Goal: Task Accomplishment & Management: Manage account settings

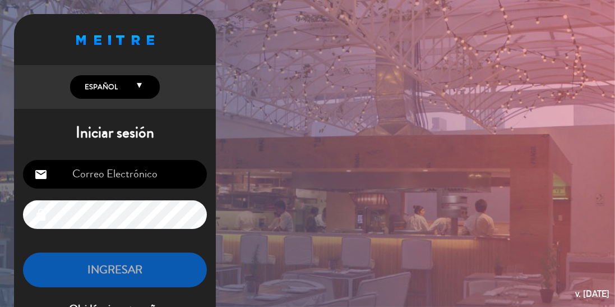
click at [101, 168] on input "email" at bounding box center [115, 174] width 184 height 29
type input "[EMAIL_ADDRESS][DOMAIN_NAME]"
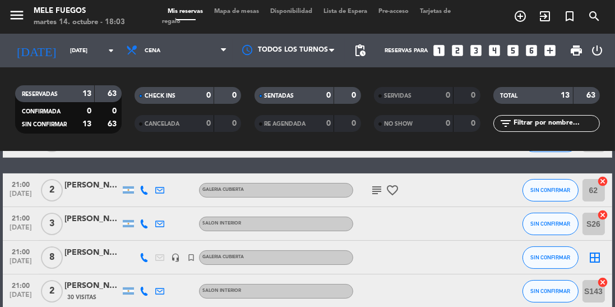
scroll to position [190, 0]
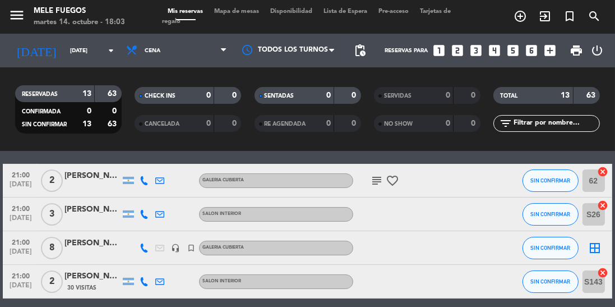
click at [589, 250] on icon "border_all" at bounding box center [595, 247] width 13 height 13
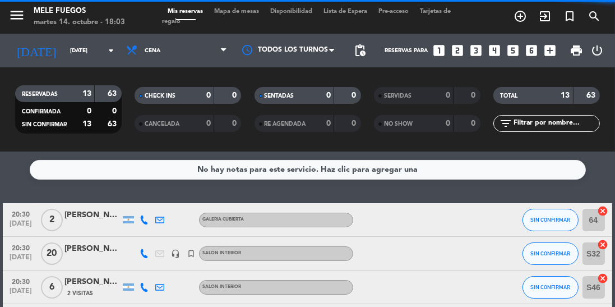
click at [70, 55] on input "[DATE]" at bounding box center [106, 50] width 82 height 17
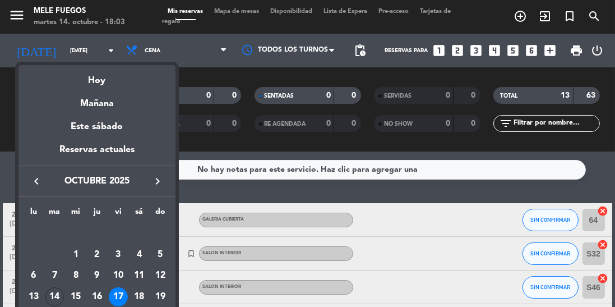
click at [57, 300] on div "14" at bounding box center [54, 296] width 19 height 19
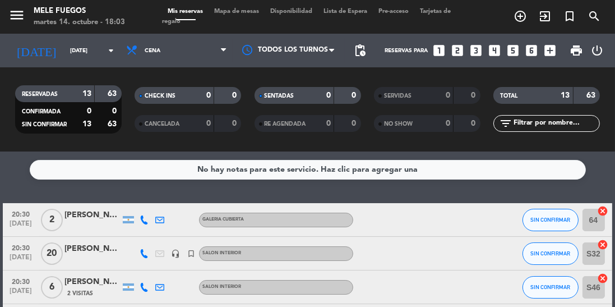
type input "[DATE]"
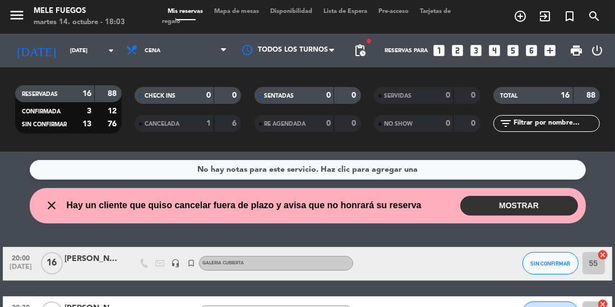
click at [518, 208] on button "MOSTRAR" at bounding box center [519, 206] width 118 height 20
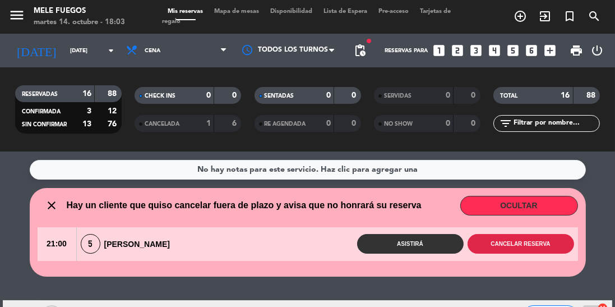
click at [524, 237] on button "Cancelar reserva" at bounding box center [521, 244] width 107 height 20
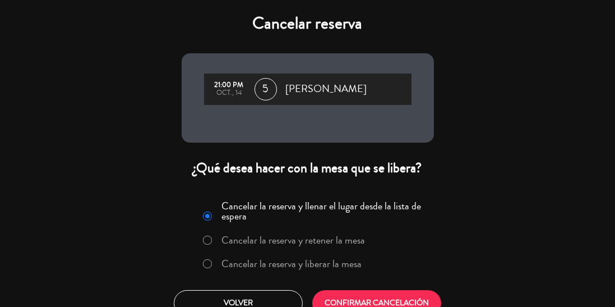
click at [210, 266] on input "Cancelar la reserva y liberar la mesa" at bounding box center [206, 262] width 7 height 7
radio input "true"
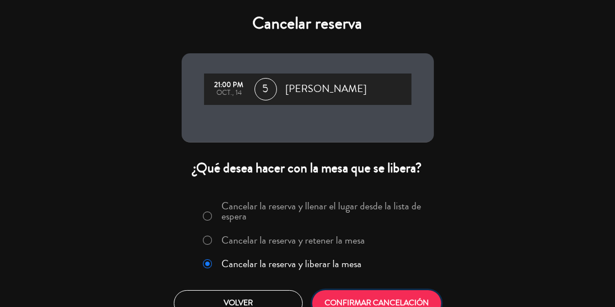
click at [357, 294] on button "CONFIRMAR CANCELACIÓN" at bounding box center [376, 303] width 129 height 26
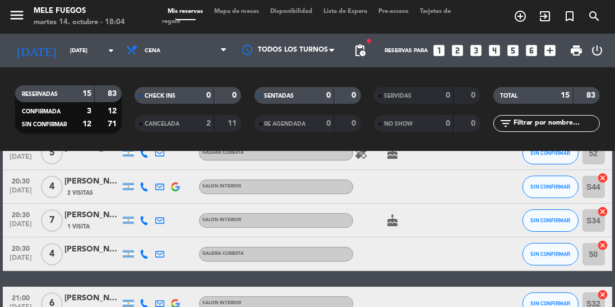
scroll to position [450, 0]
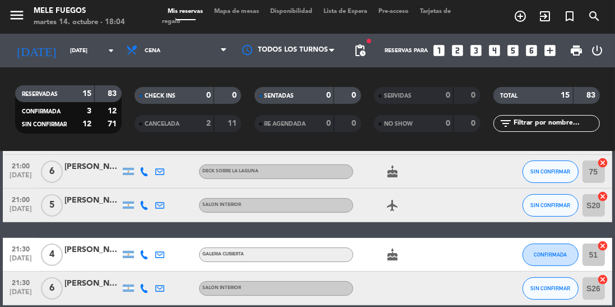
click at [241, 14] on span "Mapa de mesas" at bounding box center [237, 11] width 56 height 6
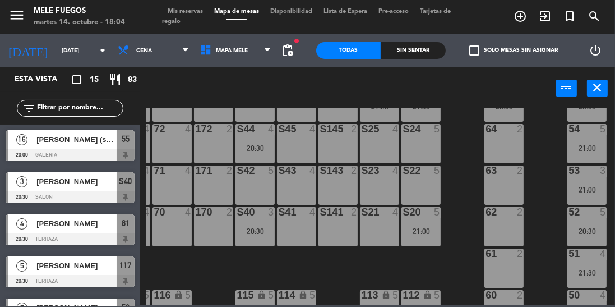
scroll to position [211, 0]
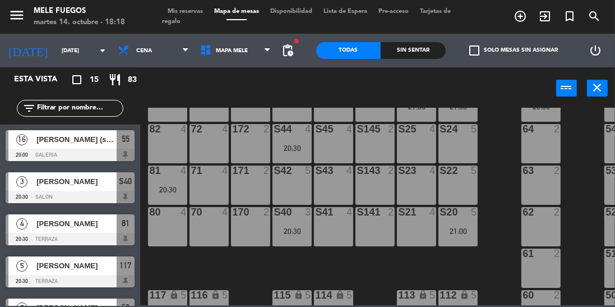
click at [574, 13] on icon "turned_in_not" at bounding box center [569, 16] width 13 height 13
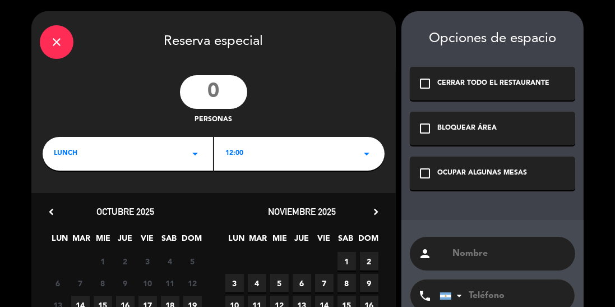
click at [217, 96] on input "number" at bounding box center [213, 92] width 67 height 34
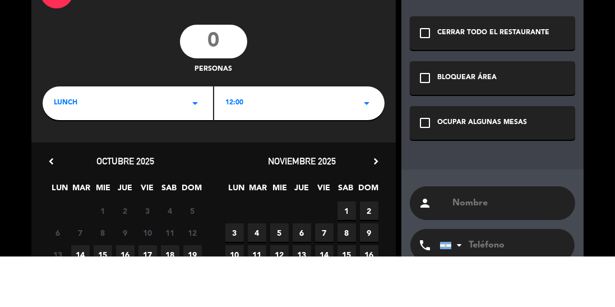
type input "0"
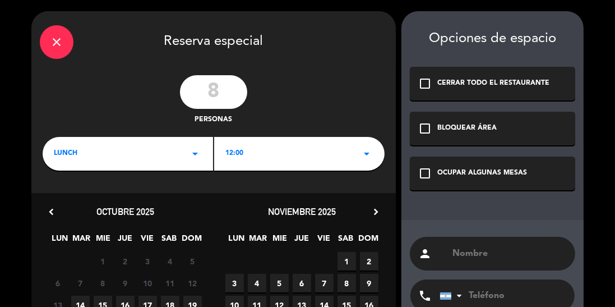
type input "8"
click at [148, 144] on div "LUNCH arrow_drop_down" at bounding box center [128, 154] width 171 height 34
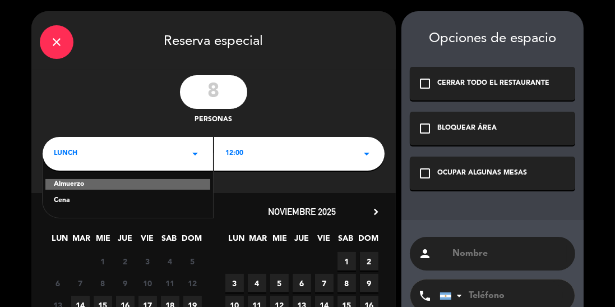
click at [138, 204] on div "Cena" at bounding box center [128, 200] width 148 height 11
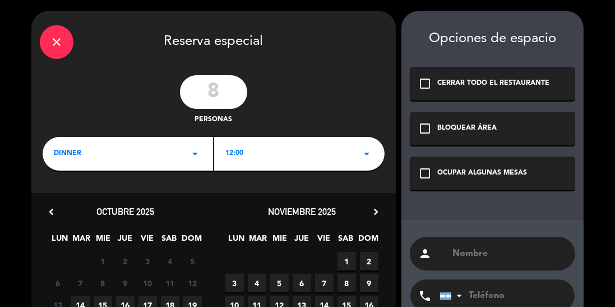
click at [293, 151] on div "12:00 arrow_drop_down" at bounding box center [299, 154] width 171 height 34
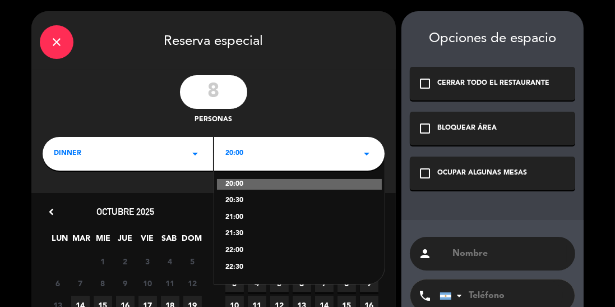
click at [263, 218] on div "21:00" at bounding box center [299, 217] width 148 height 11
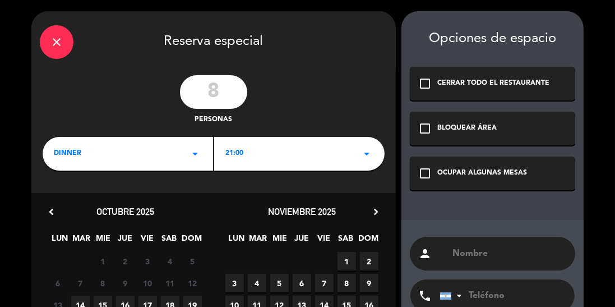
scroll to position [119, 0]
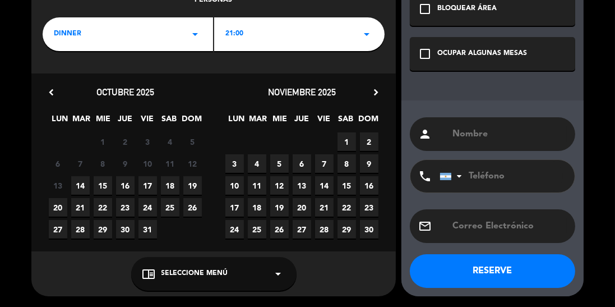
click at [128, 181] on span "16" at bounding box center [125, 185] width 19 height 19
click at [158, 276] on div "chrome_reader_mode Seleccione Menú arrow_drop_down" at bounding box center [213, 274] width 165 height 34
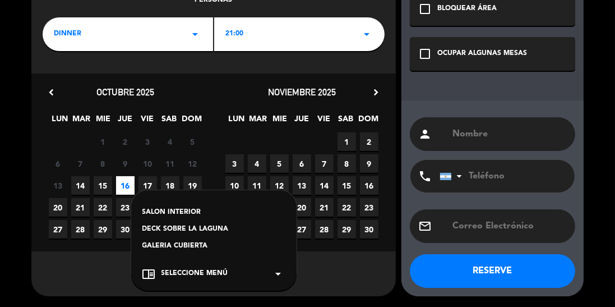
click at [159, 246] on div "GALERIA CUBIERTA" at bounding box center [213, 246] width 143 height 11
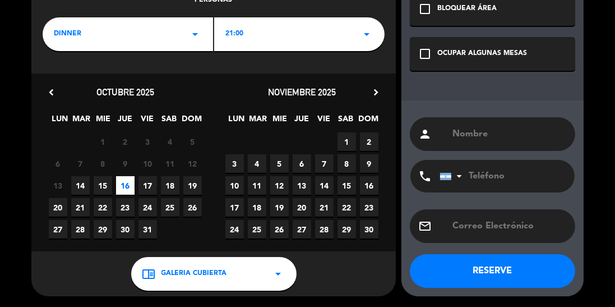
click at [499, 48] on div "OCUPAR ALGUNAS MESAS" at bounding box center [482, 53] width 90 height 11
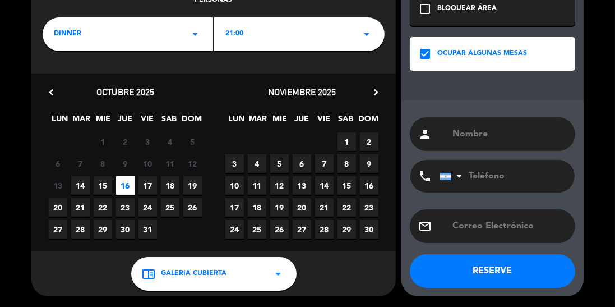
click at [496, 116] on div "person phone [GEOGRAPHIC_DATA] +1 [GEOGRAPHIC_DATA] +44 [GEOGRAPHIC_DATA] ([GEO…" at bounding box center [493, 198] width 182 height 196
click at [480, 139] on input "text" at bounding box center [510, 134] width 116 height 16
type input "Antonella"
click at [525, 179] on input "tel" at bounding box center [501, 176] width 123 height 33
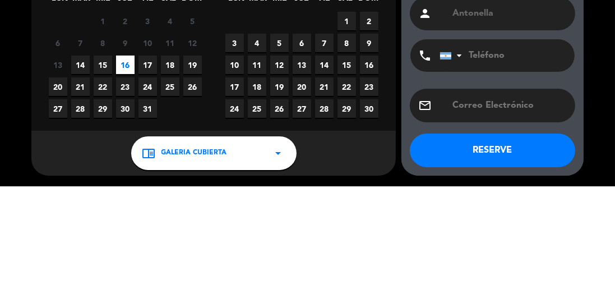
click at [451, 169] on div at bounding box center [453, 175] width 26 height 31
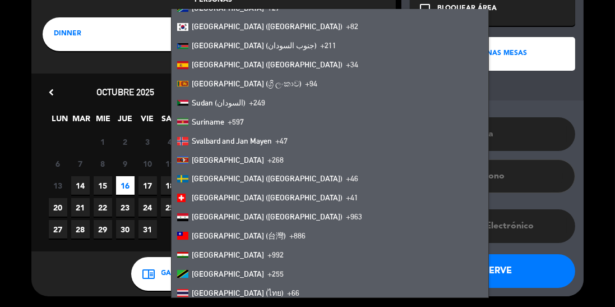
scroll to position [3891, 0]
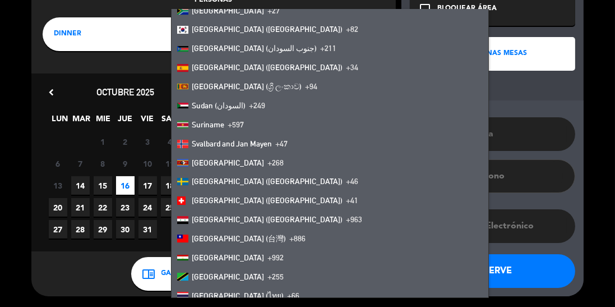
click at [298, 61] on li "[GEOGRAPHIC_DATA] ([GEOGRAPHIC_DATA]) +34" at bounding box center [330, 67] width 317 height 19
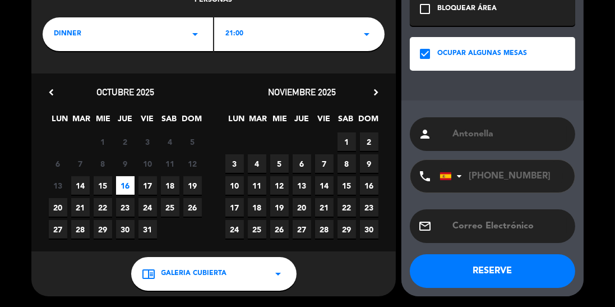
type input "[PHONE_NUMBER]"
click at [498, 271] on button "RESERVE" at bounding box center [492, 271] width 165 height 34
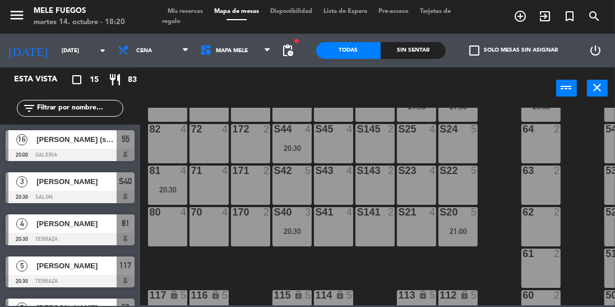
click at [58, 45] on input "[DATE]" at bounding box center [97, 50] width 82 height 17
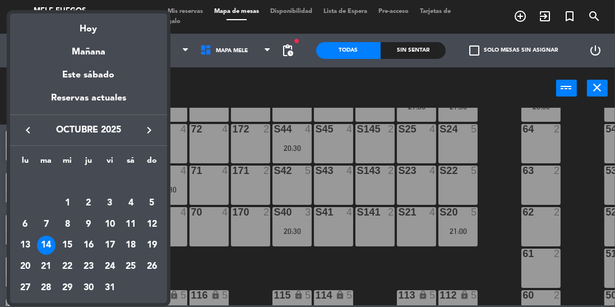
click at [201, 18] on div at bounding box center [307, 153] width 615 height 307
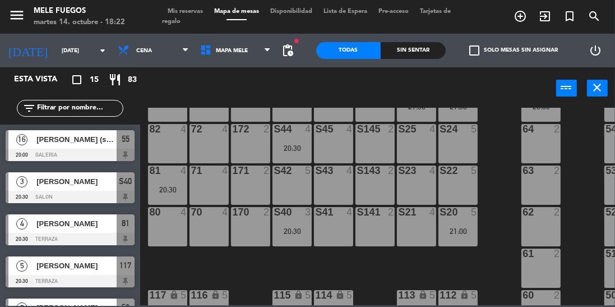
click at [186, 12] on span "Mis reservas" at bounding box center [185, 11] width 47 height 6
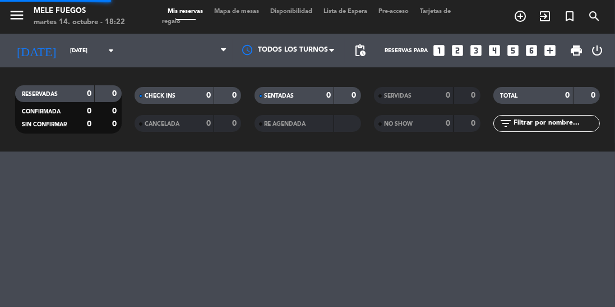
click at [77, 53] on input "[DATE]" at bounding box center [106, 50] width 82 height 17
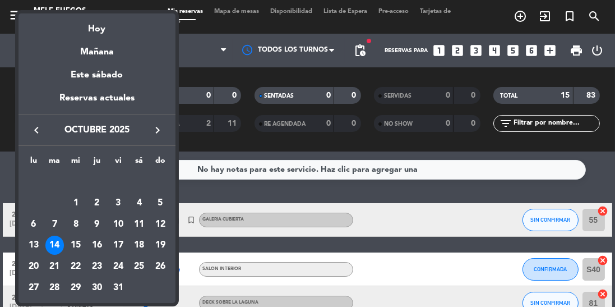
click at [37, 241] on div "13" at bounding box center [33, 245] width 19 height 19
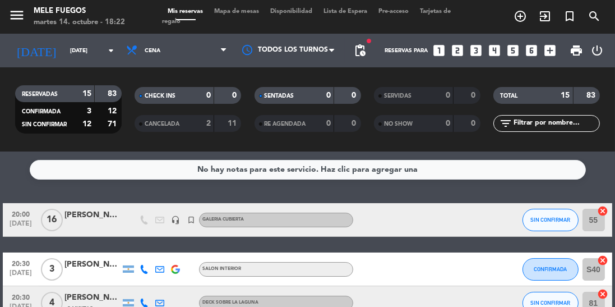
type input "[DATE]"
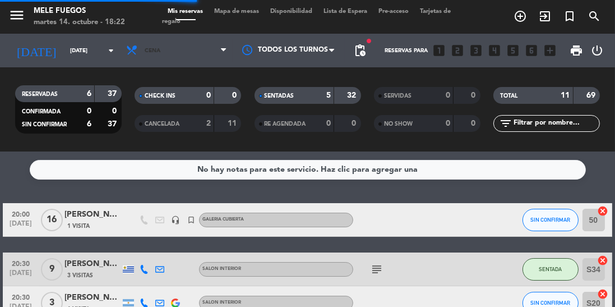
click at [163, 47] on span "Cena" at bounding box center [177, 50] width 112 height 25
click at [205, 51] on span "Cena" at bounding box center [177, 50] width 112 height 25
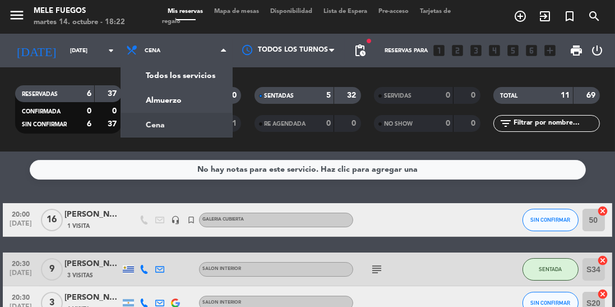
click at [185, 125] on div "menu Mele Fuegos [DATE] 14. octubre - 18:22 Mis reservas Mapa de mesas Disponib…" at bounding box center [307, 75] width 615 height 151
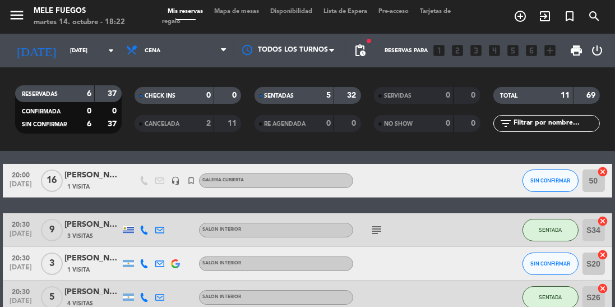
scroll to position [42, 0]
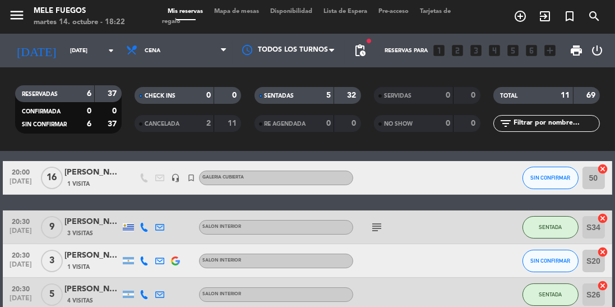
click at [91, 229] on span "3 Visitas" at bounding box center [80, 233] width 26 height 9
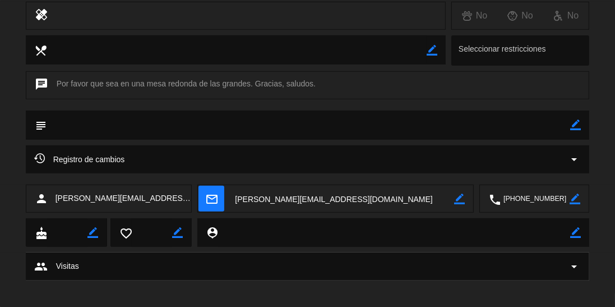
scroll to position [426, 0]
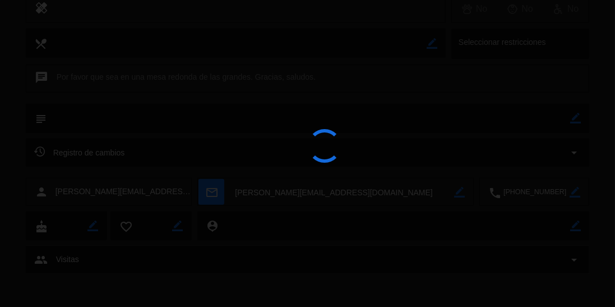
type input "[DEMOGRAPHIC_DATA][DATE]"
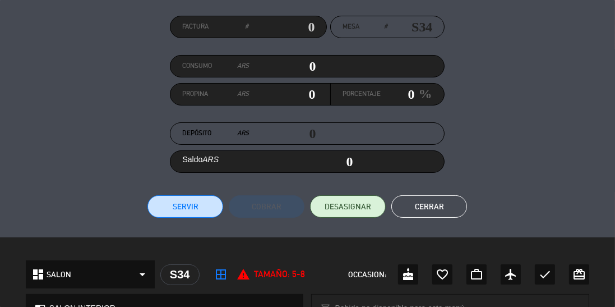
scroll to position [94, 0]
click at [424, 215] on button "Cerrar" at bounding box center [430, 206] width 76 height 22
